Goal: Transaction & Acquisition: Purchase product/service

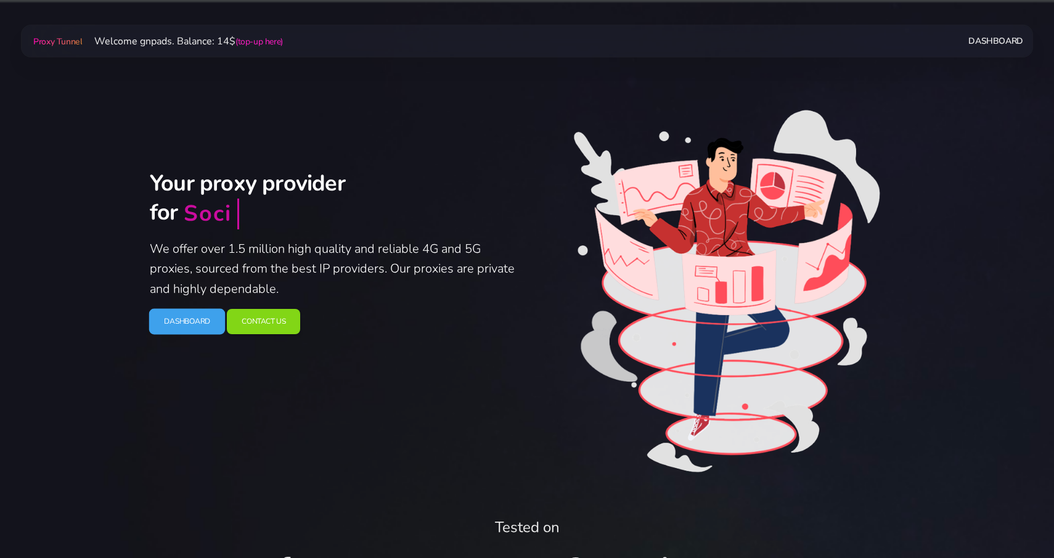
click at [178, 312] on link "Dashboard" at bounding box center [187, 322] width 76 height 26
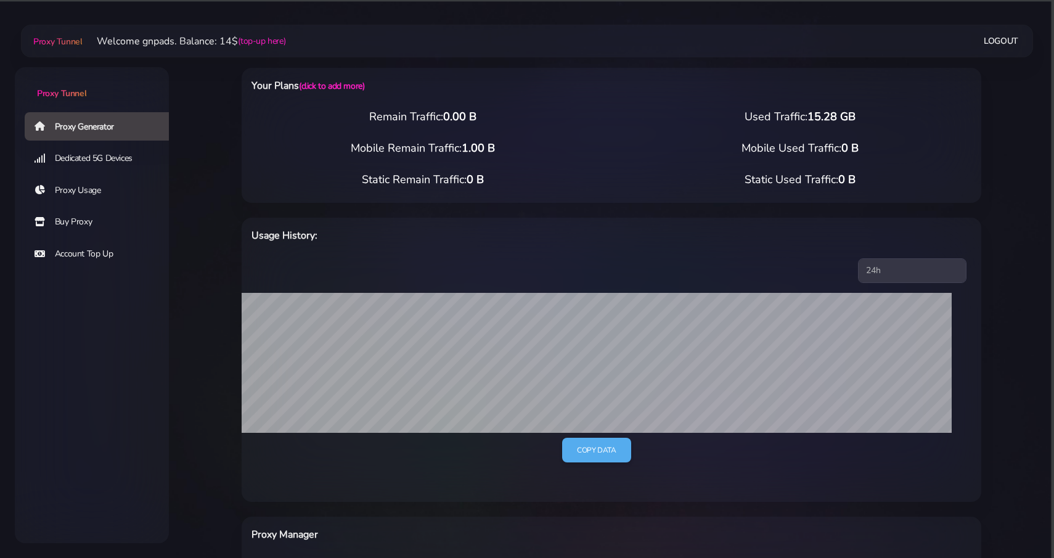
click at [81, 215] on link "Buy Proxy" at bounding box center [102, 222] width 154 height 28
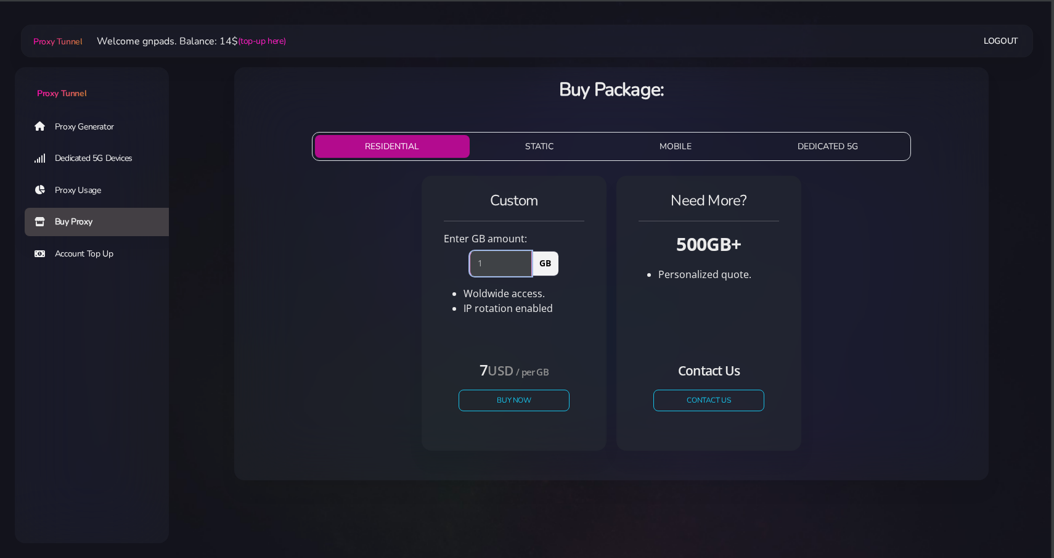
type input "1"
click at [528, 258] on input "1" at bounding box center [501, 263] width 62 height 25
click at [533, 386] on div "7 USD / per GB Buy Now" at bounding box center [514, 390] width 141 height 91
click at [529, 404] on button "Buy Now" at bounding box center [513, 401] width 113 height 22
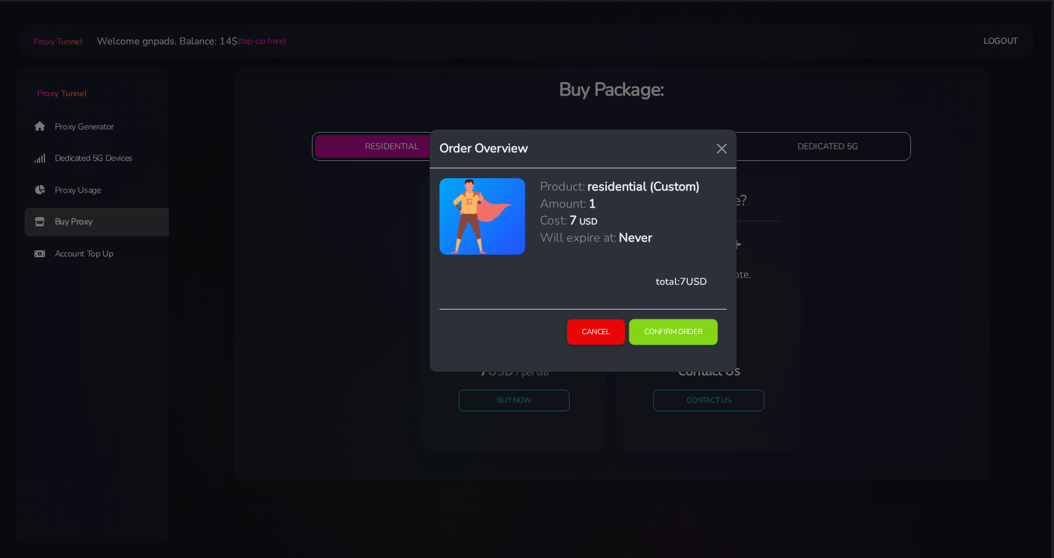
click at [687, 331] on button "Confirm Order" at bounding box center [673, 332] width 89 height 26
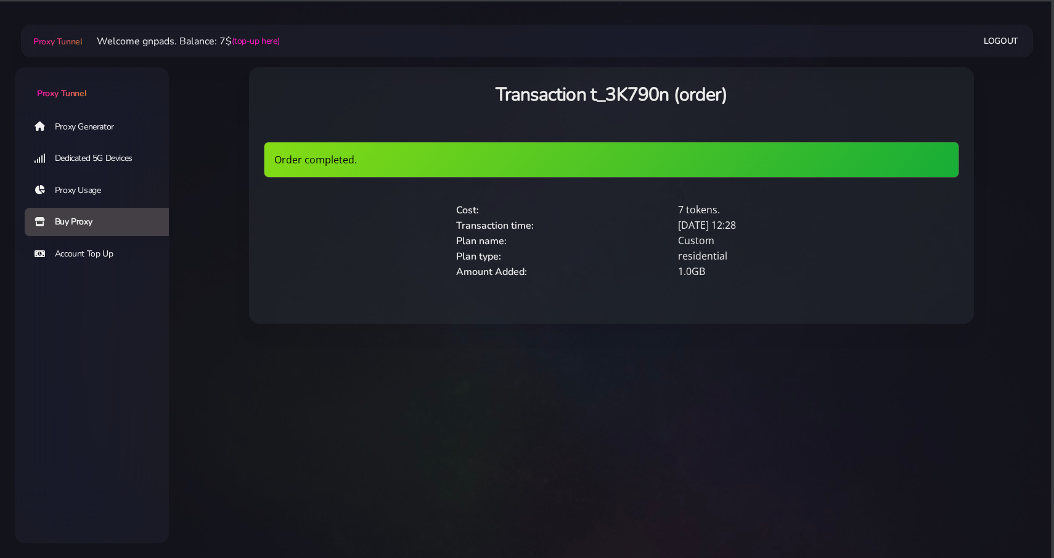
click at [438, 286] on div "Cost: 7 tokens. Transaction time: 2025/10/09 12:28 Plan name: Custom Plan type:" at bounding box center [670, 243] width 473 height 112
click at [61, 120] on link "Proxy Generator" at bounding box center [102, 126] width 154 height 28
